Goal: Task Accomplishment & Management: Manage account settings

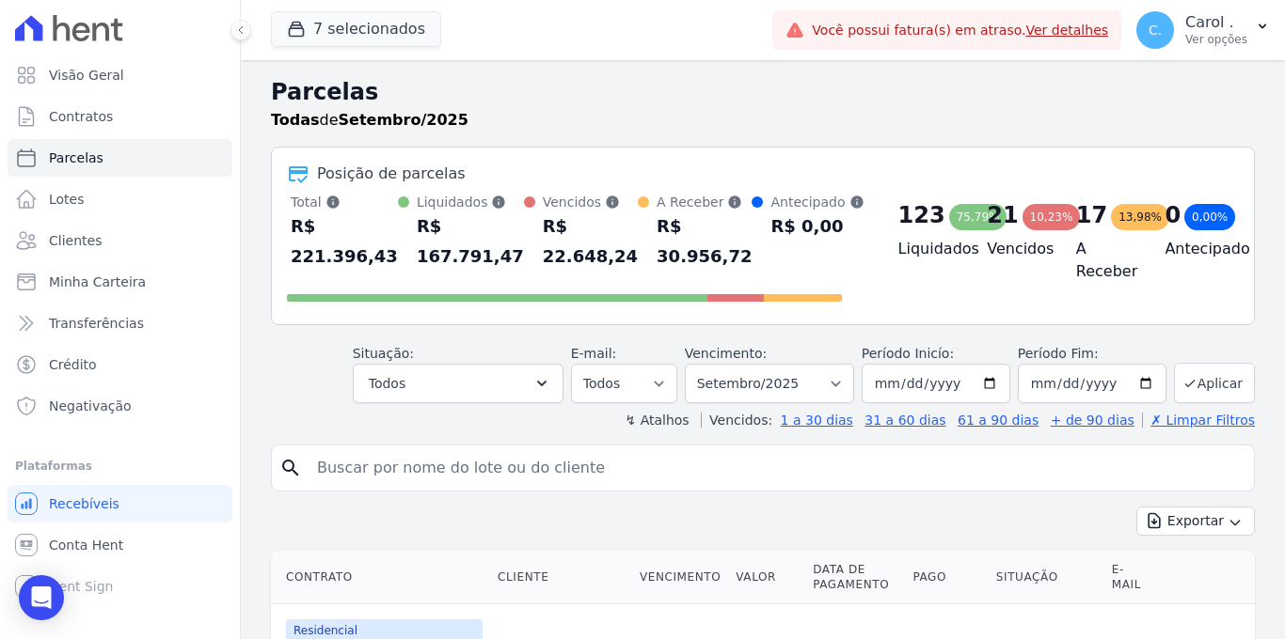
select select
click at [128, 164] on link "Parcelas" at bounding box center [120, 158] width 225 height 38
select select
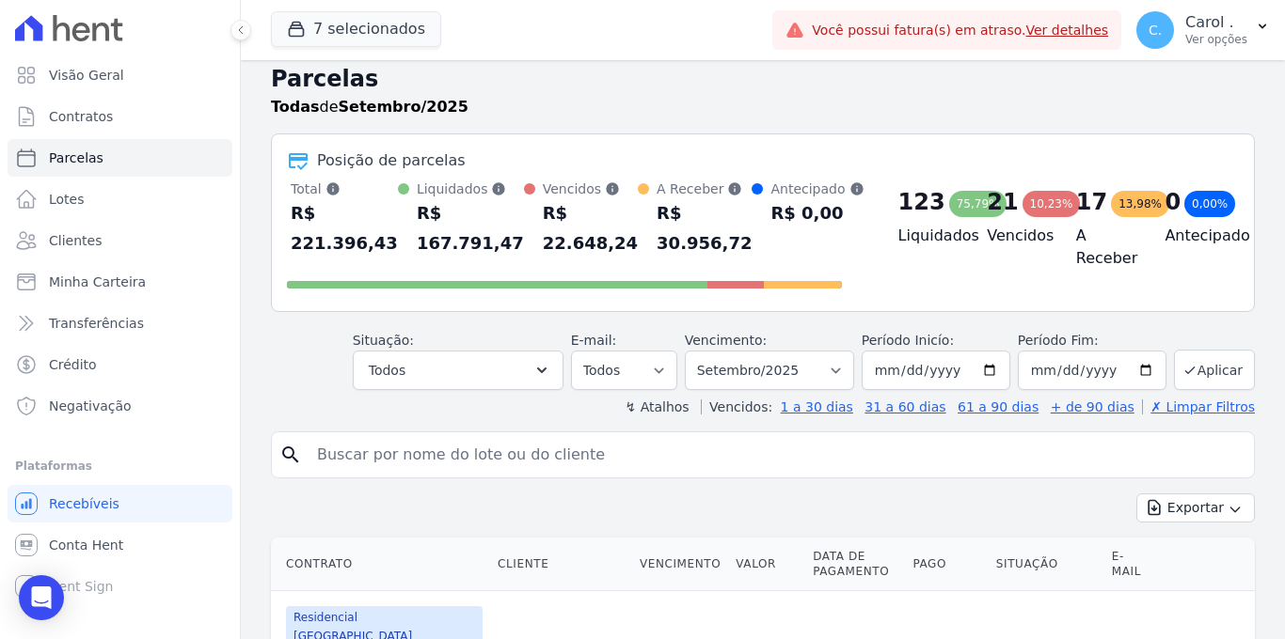
scroll to position [24, 0]
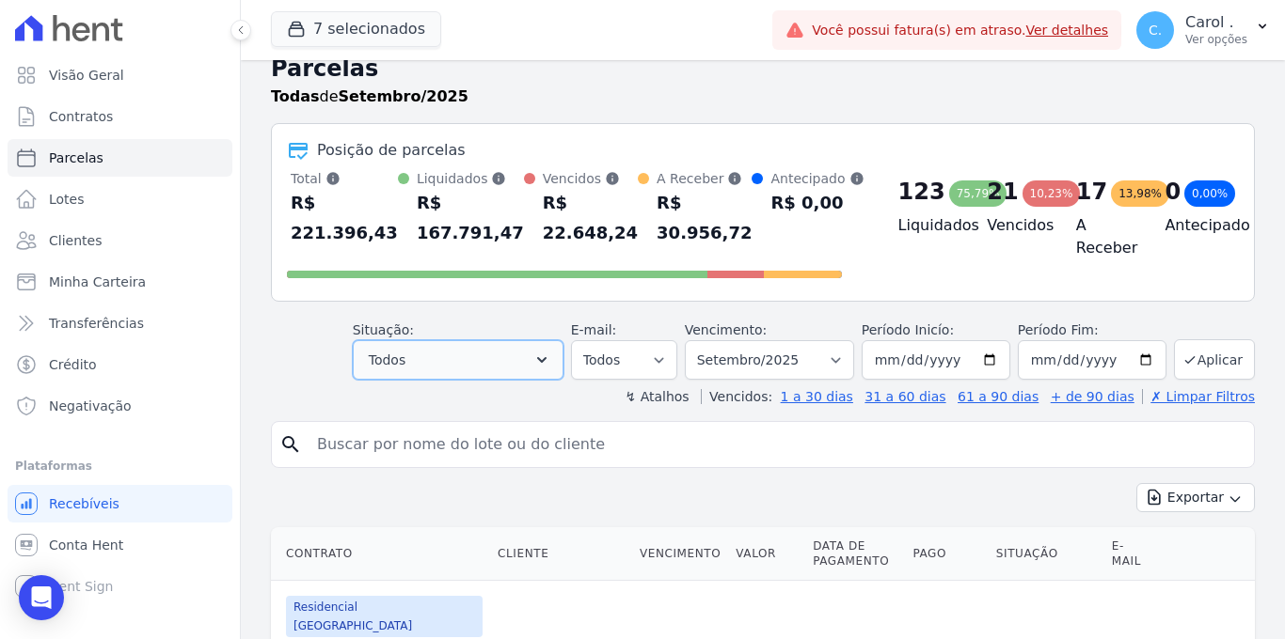
click at [433, 342] on button "Todos" at bounding box center [458, 359] width 211 height 39
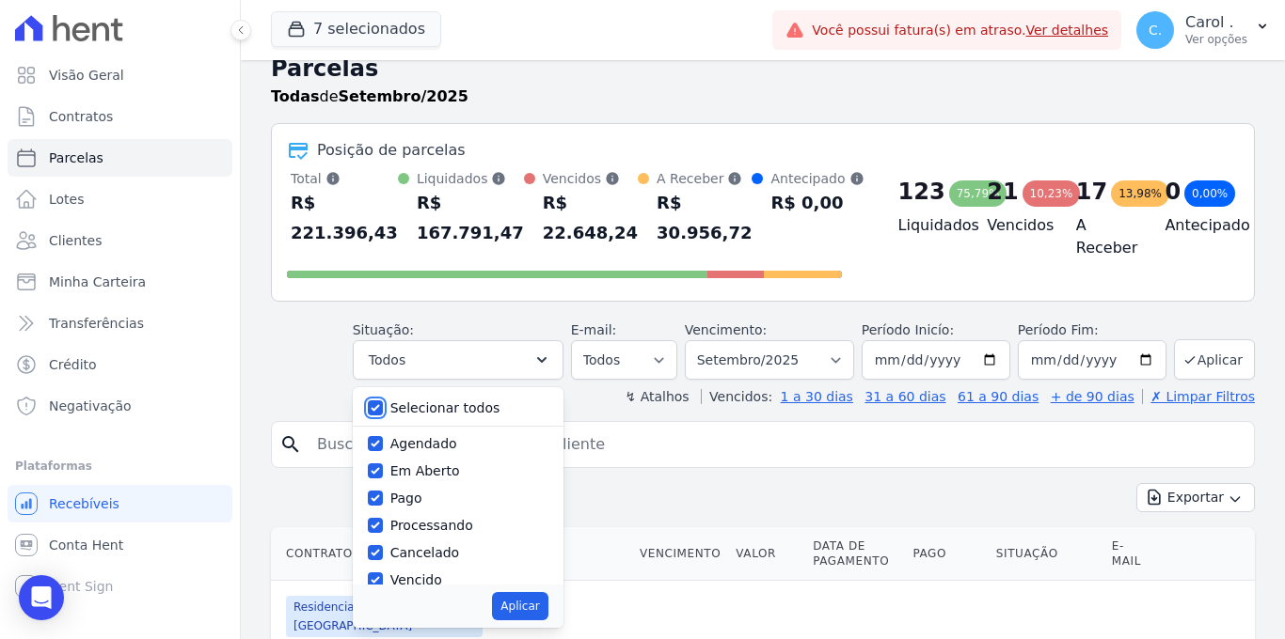
click at [375, 407] on input "Selecionar todos" at bounding box center [375, 408] width 15 height 15
checkbox input "false"
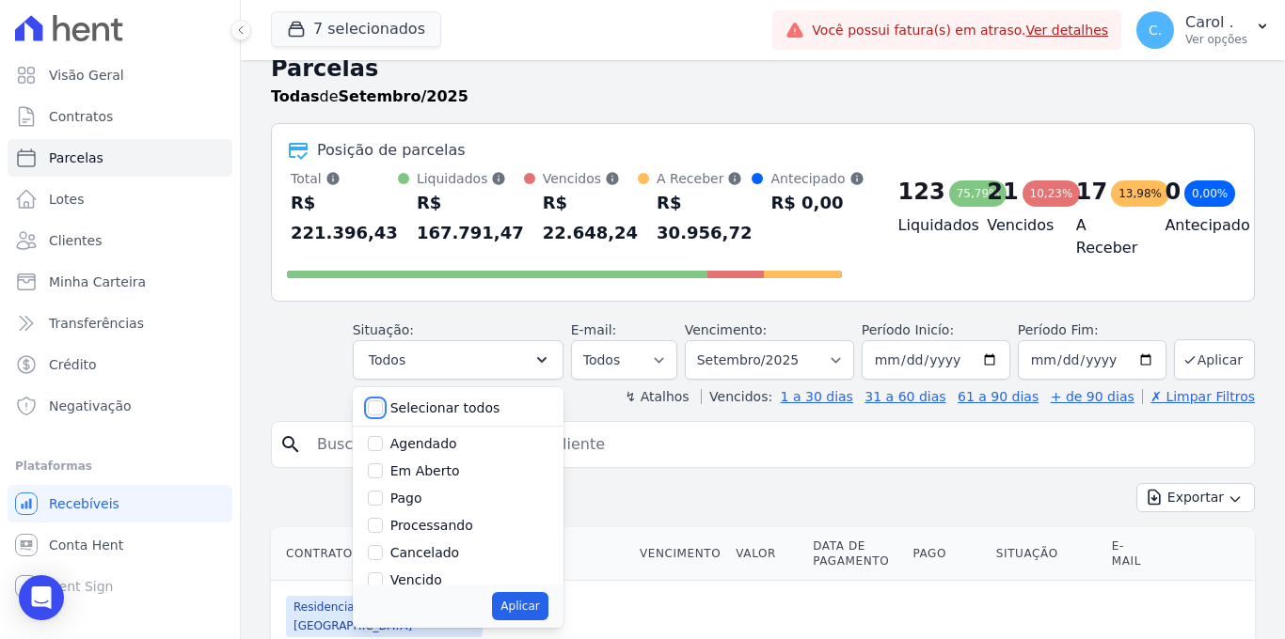
checkbox input "false"
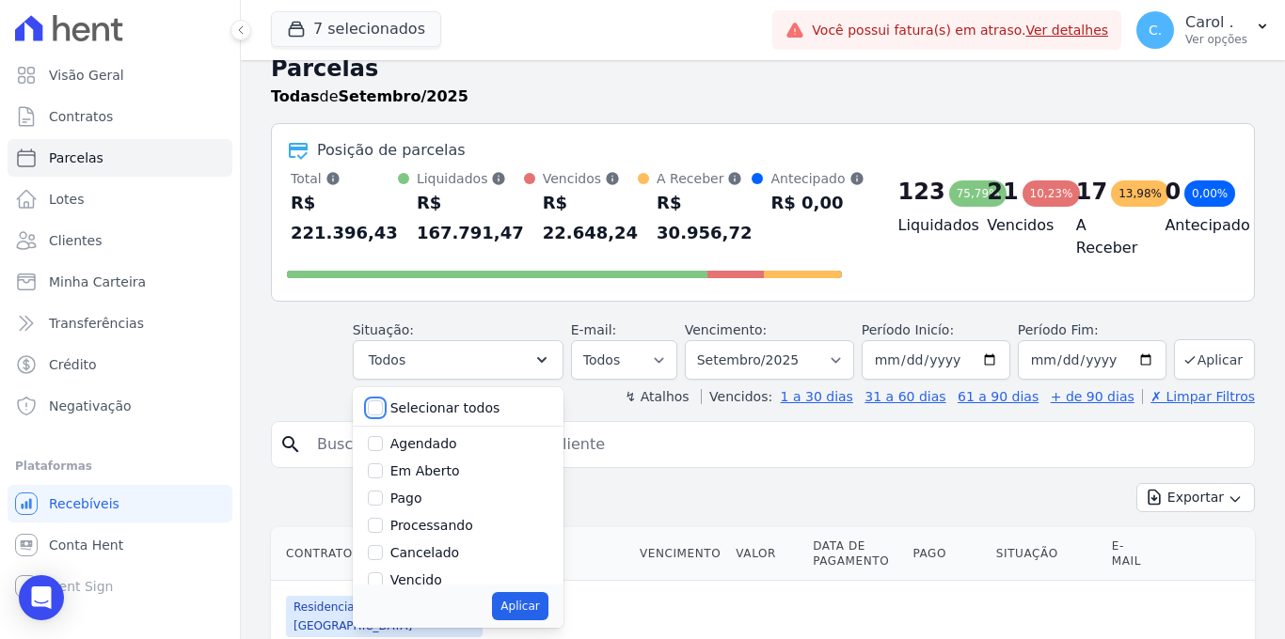
checkbox input "false"
click at [377, 579] on input "Vencido" at bounding box center [375, 580] width 15 height 15
checkbox input "true"
click at [498, 603] on button "Aplicar" at bounding box center [519, 606] width 55 height 28
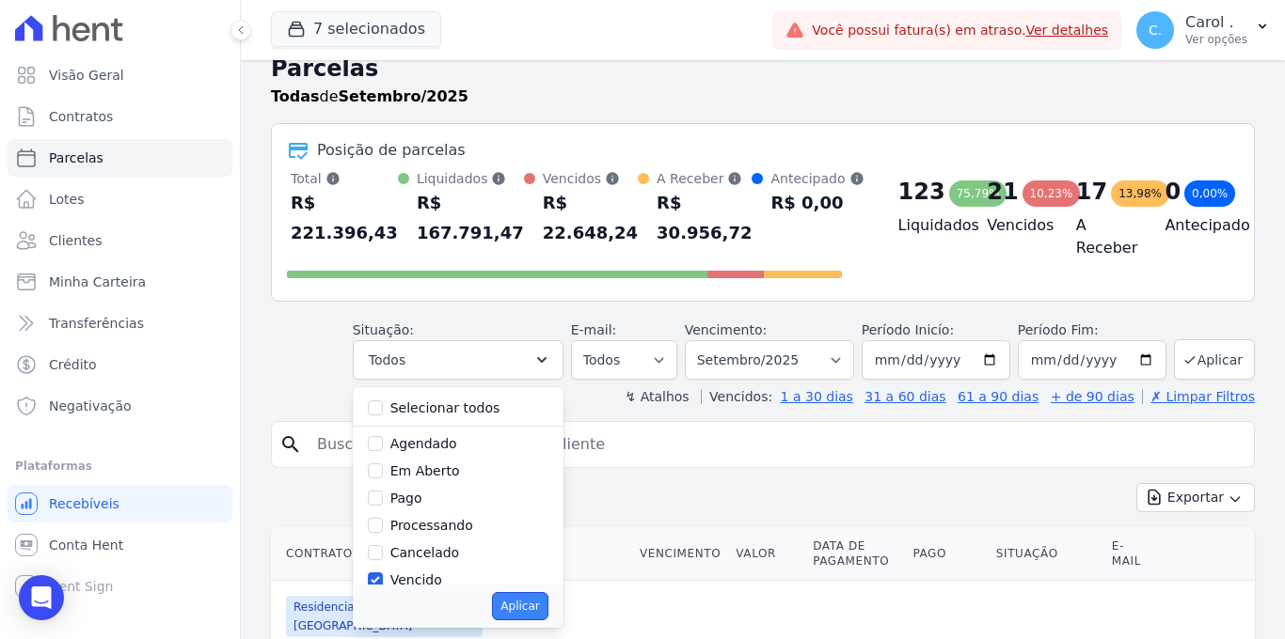
select select "overdue"
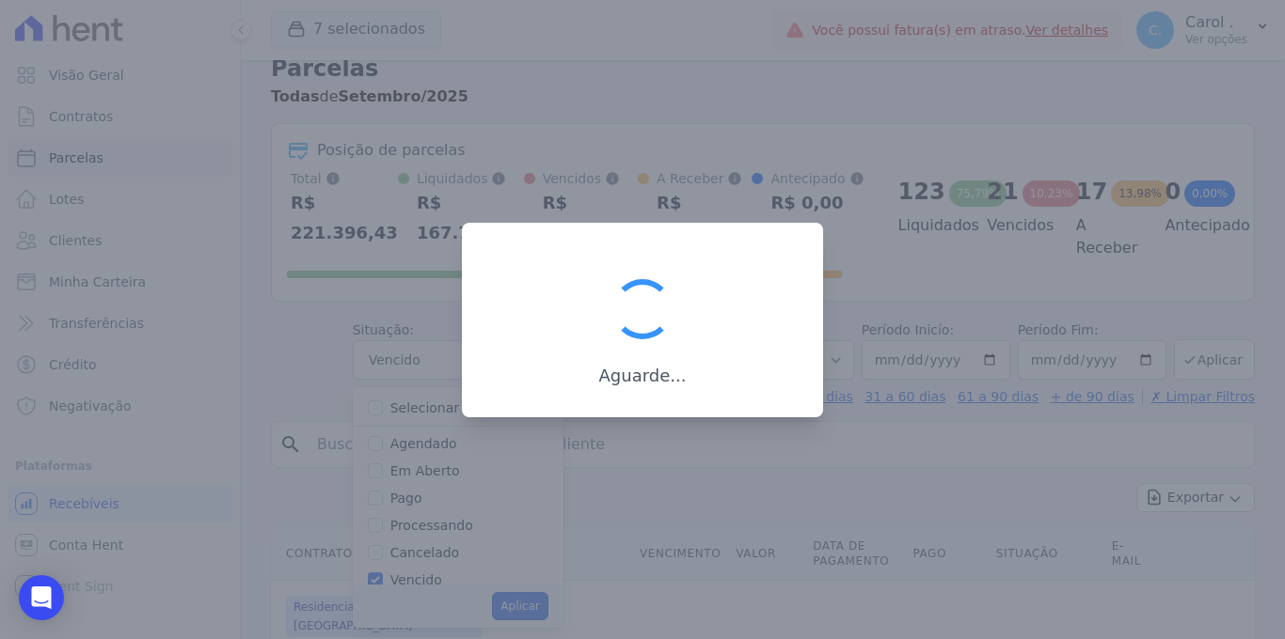
scroll to position [28, 0]
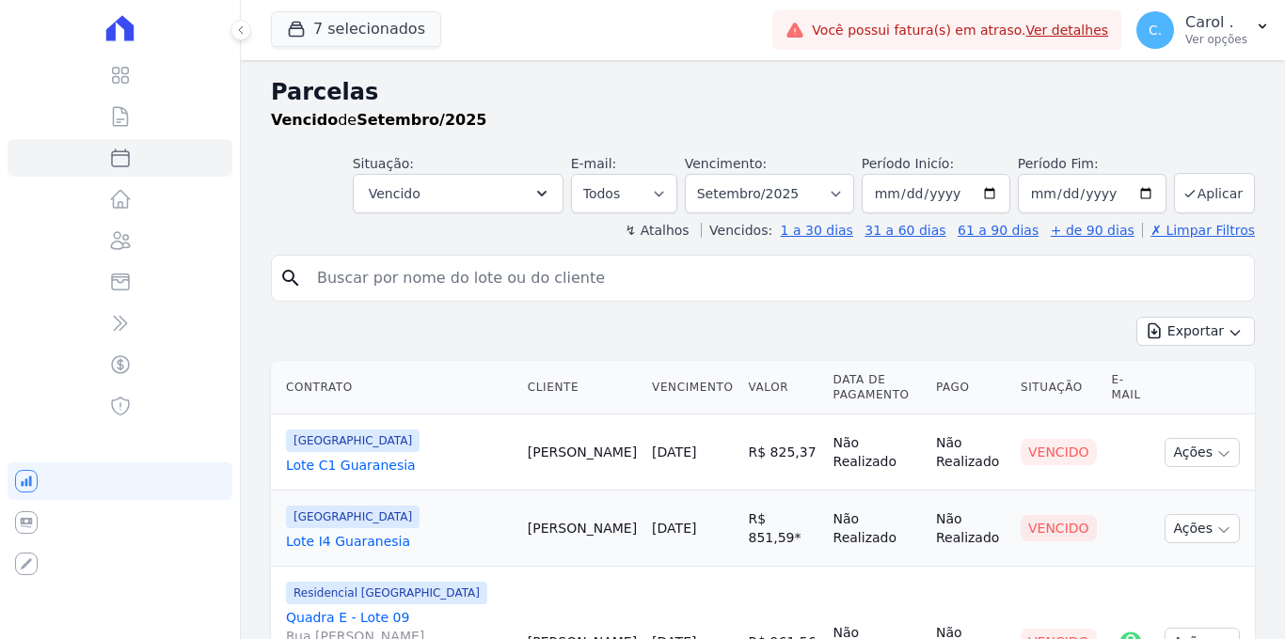
select select
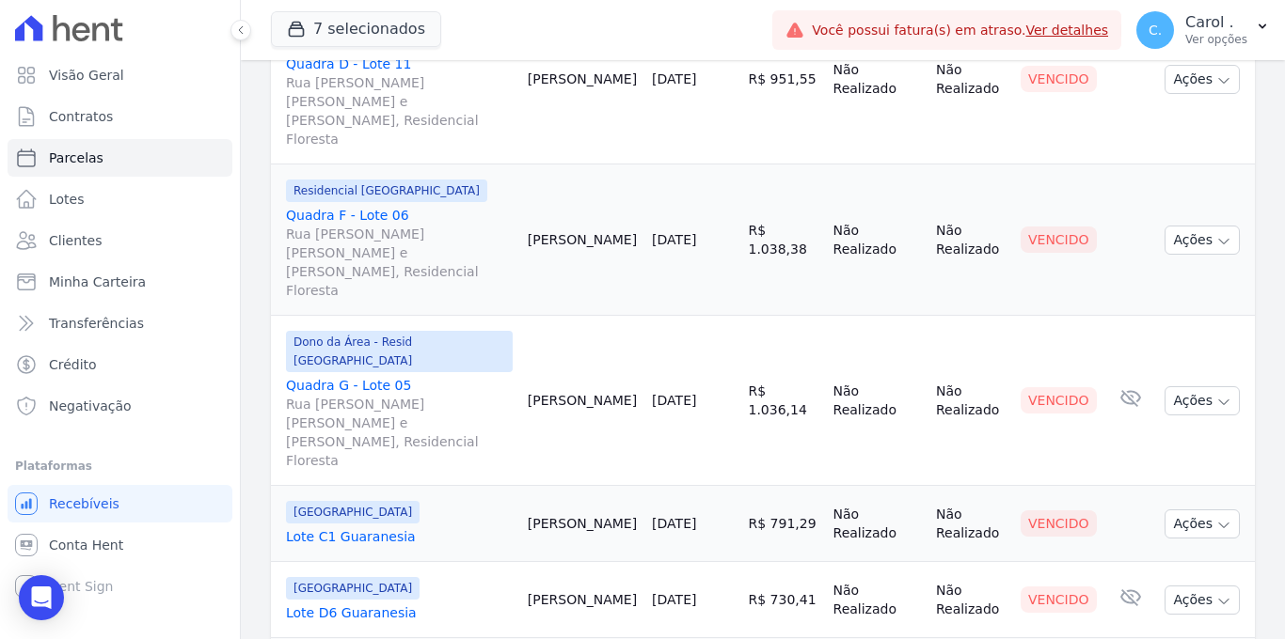
scroll to position [1080, 0]
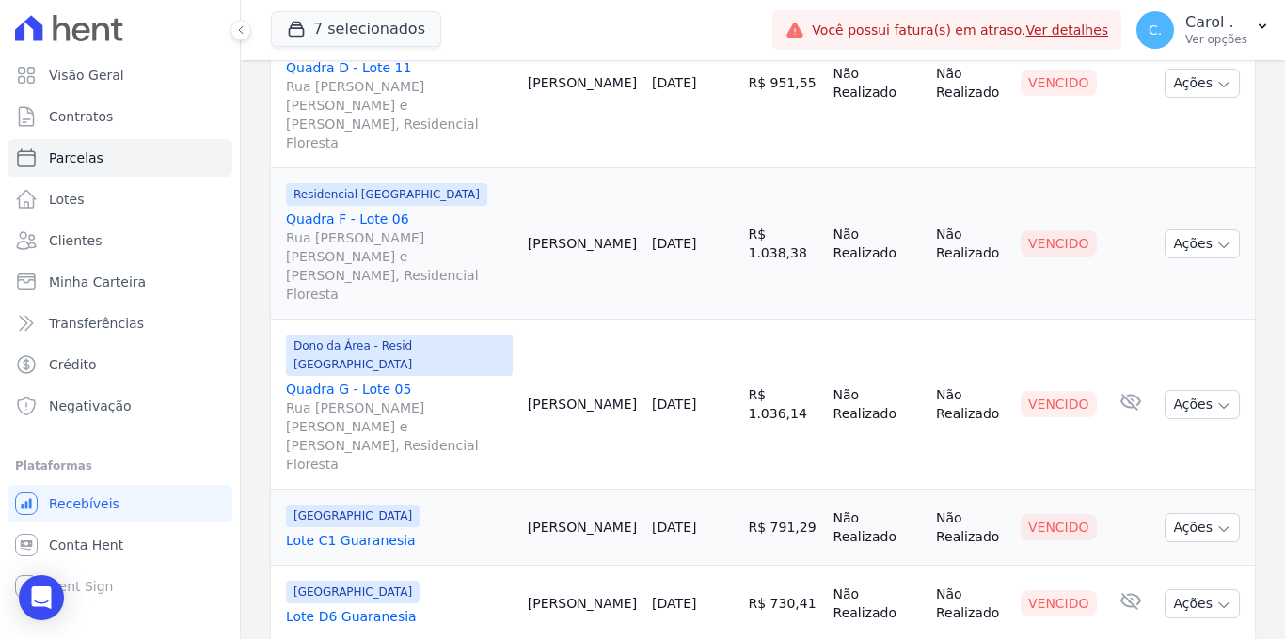
click at [366, 229] on span "Rua [PERSON_NAME] [PERSON_NAME] e [PERSON_NAME], Residencial Floresta" at bounding box center [399, 266] width 227 height 75
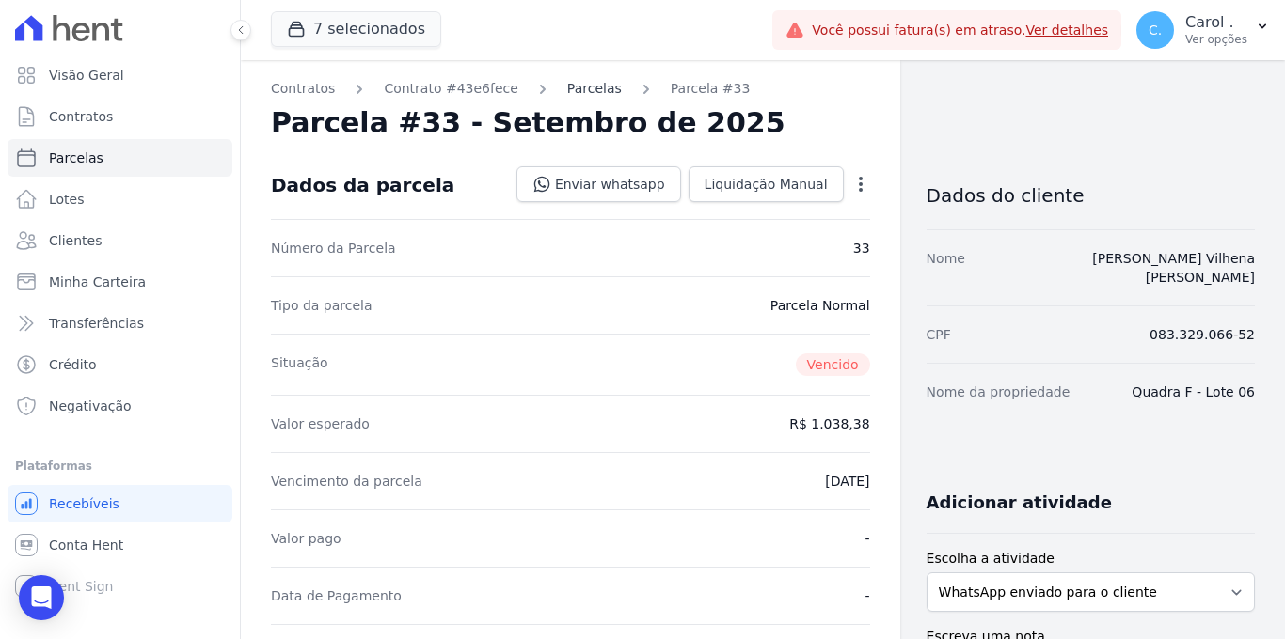
click at [586, 95] on link "Parcelas" at bounding box center [594, 89] width 55 height 20
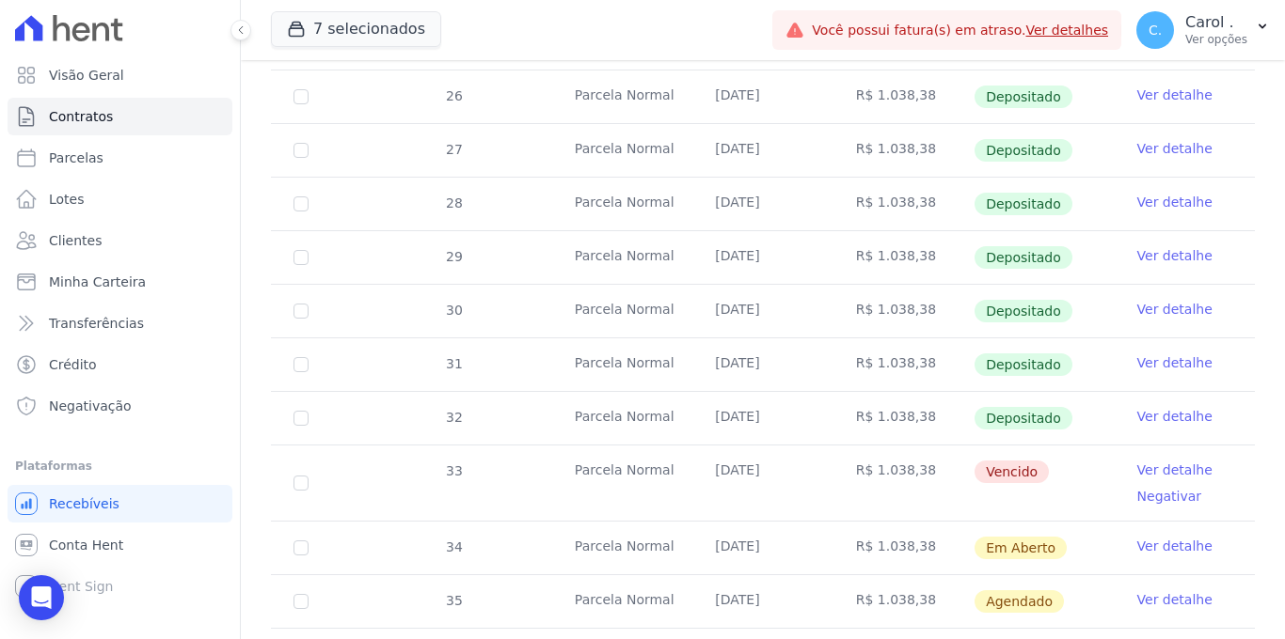
scroll to position [562, 0]
